Goal: Navigation & Orientation: Understand site structure

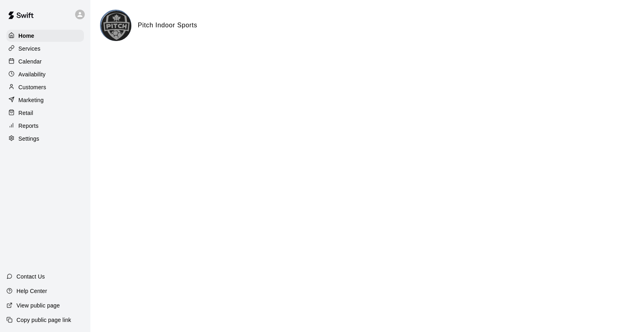
click at [117, 32] on img at bounding box center [116, 26] width 30 height 30
click at [37, 50] on p "Services" at bounding box center [29, 49] width 22 height 8
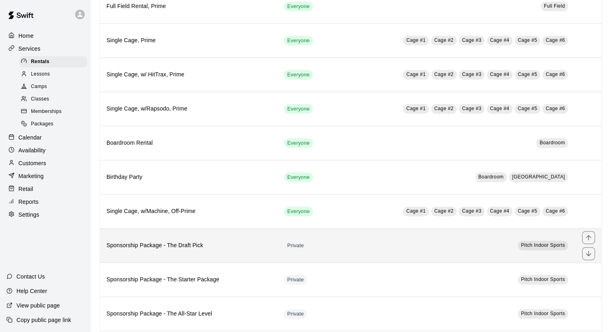
scroll to position [238, 0]
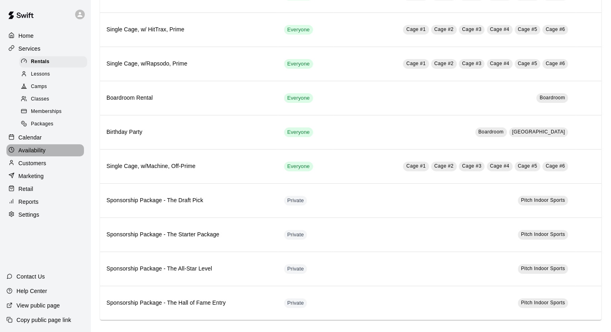
click at [50, 153] on div "Availability" at bounding box center [44, 150] width 77 height 12
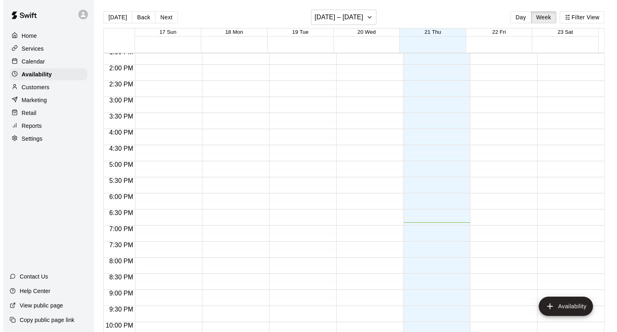
scroll to position [282, 0]
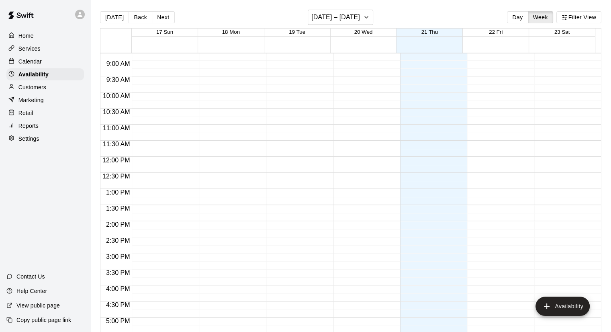
click at [54, 96] on div "Home Services Calendar Availability Customers Marketing Retail Reports Settings" at bounding box center [45, 87] width 90 height 116
click at [53, 88] on div "Customers" at bounding box center [44, 87] width 77 height 12
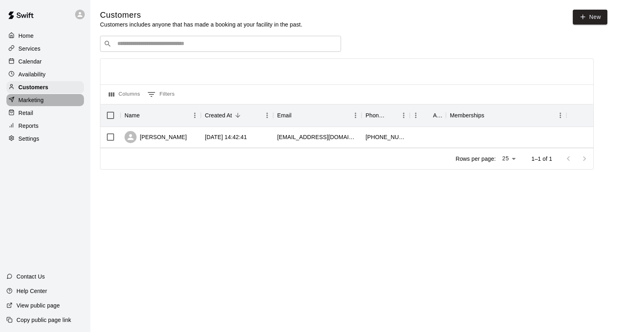
click at [33, 104] on p "Marketing" at bounding box center [30, 100] width 25 height 8
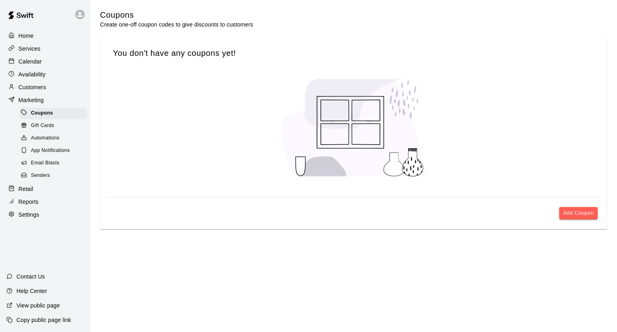
click at [47, 130] on span "Gift Cards" at bounding box center [42, 126] width 23 height 8
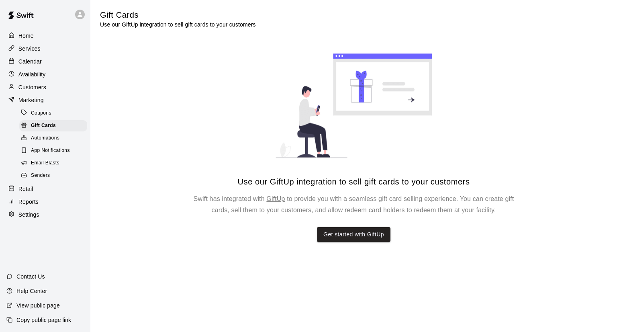
drag, startPoint x: 31, startPoint y: 193, endPoint x: 51, endPoint y: 197, distance: 20.8
click at [31, 192] on div "Retail" at bounding box center [44, 189] width 77 height 12
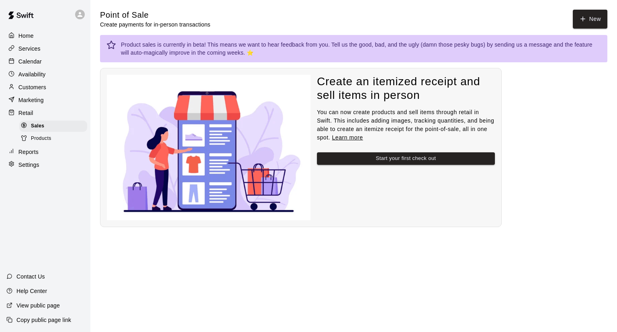
click at [34, 154] on p "Reports" at bounding box center [28, 152] width 20 height 8
